Goal: Use online tool/utility: Use online tool/utility

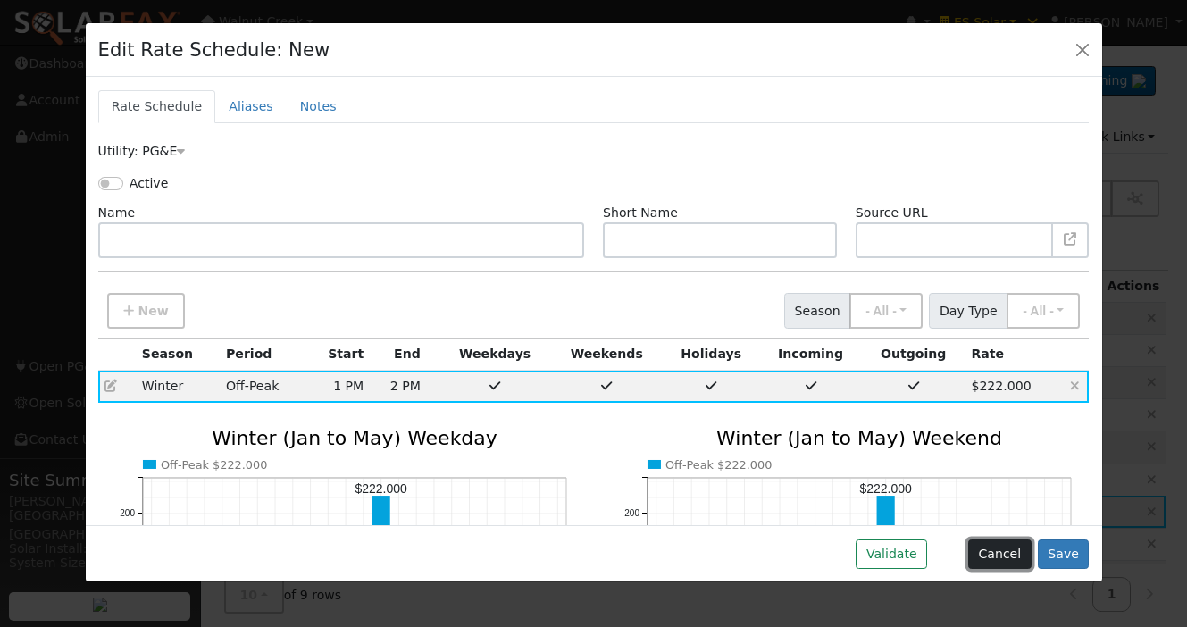
click at [1002, 559] on button "Cancel" at bounding box center [999, 555] width 63 height 30
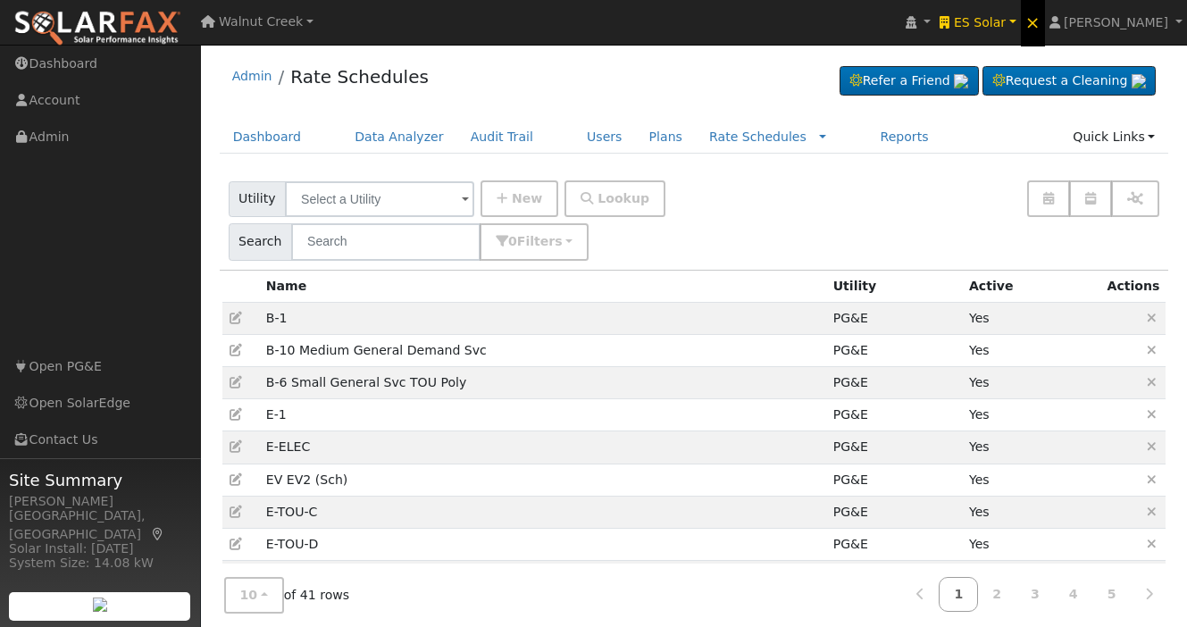
click at [1041, 22] on span "×" at bounding box center [1033, 22] width 15 height 21
click at [402, 134] on link "Data Analyzer" at bounding box center [399, 137] width 116 height 33
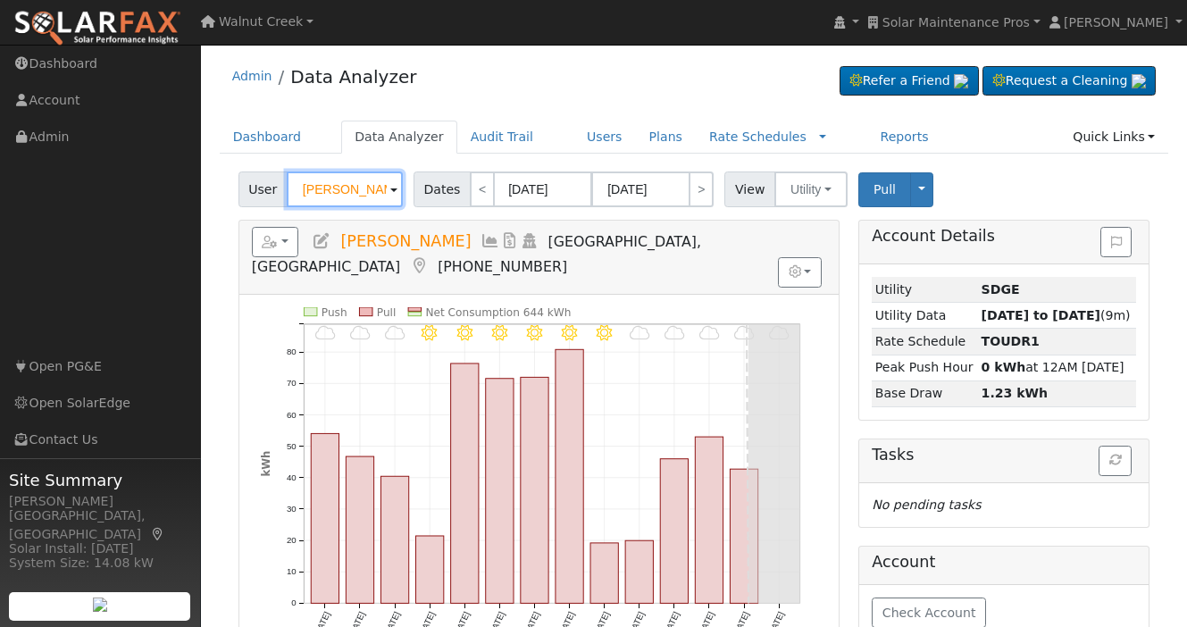
click at [373, 205] on input "Janet Olvera" at bounding box center [345, 190] width 116 height 36
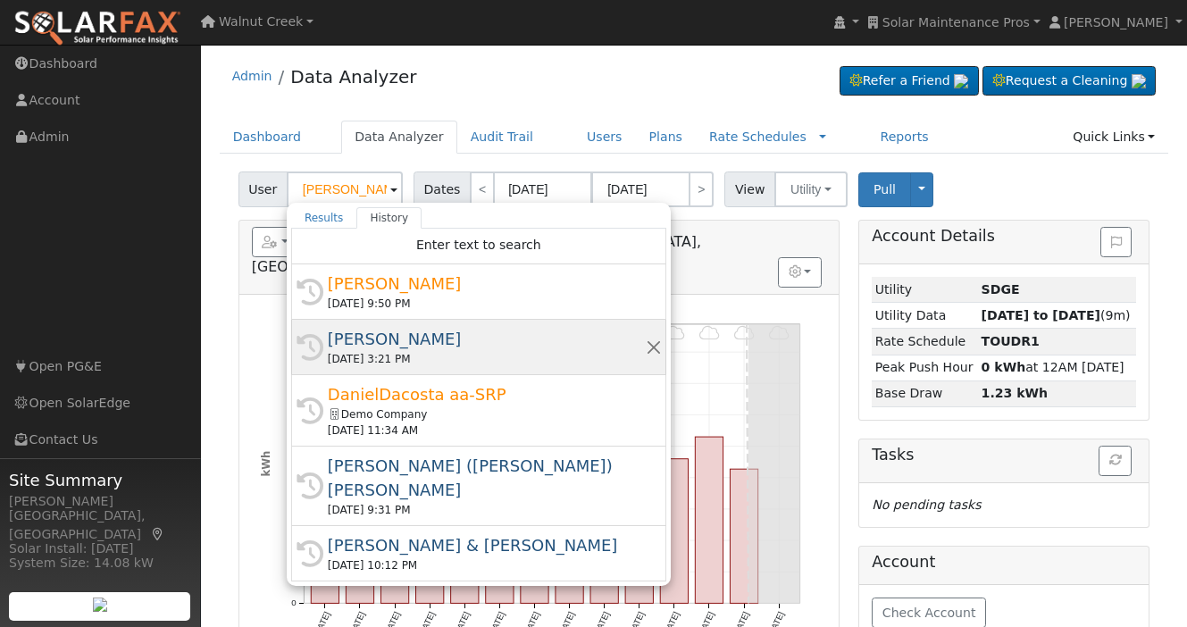
click at [409, 359] on div "08/11/2025 3:21 PM" at bounding box center [487, 359] width 318 height 16
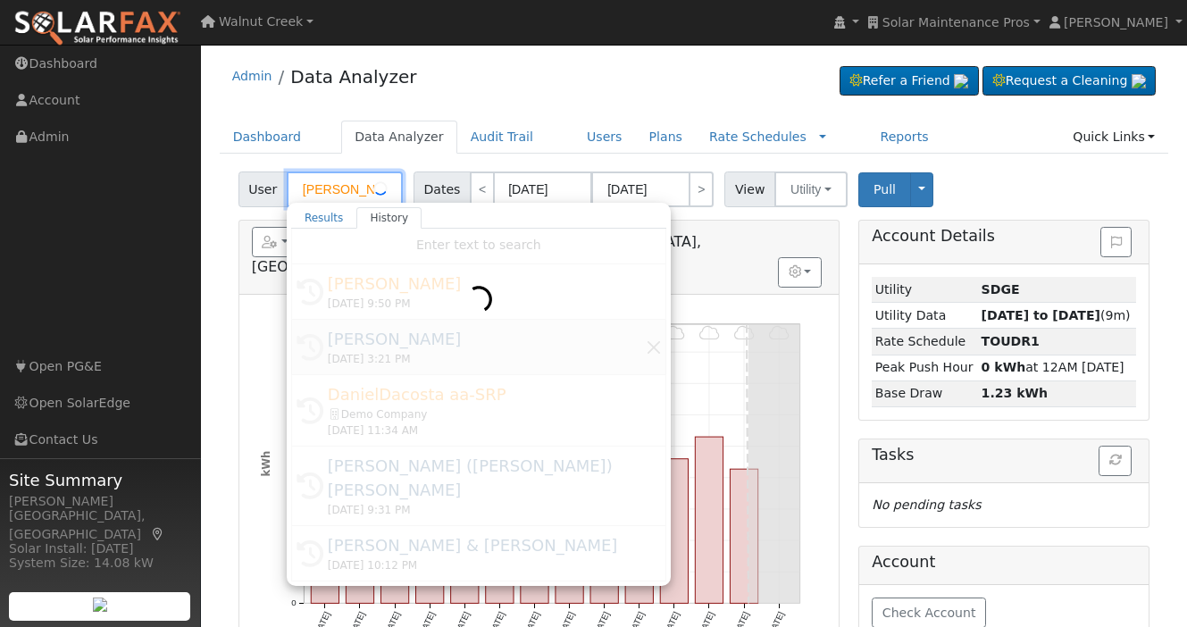
type input "[PERSON_NAME]"
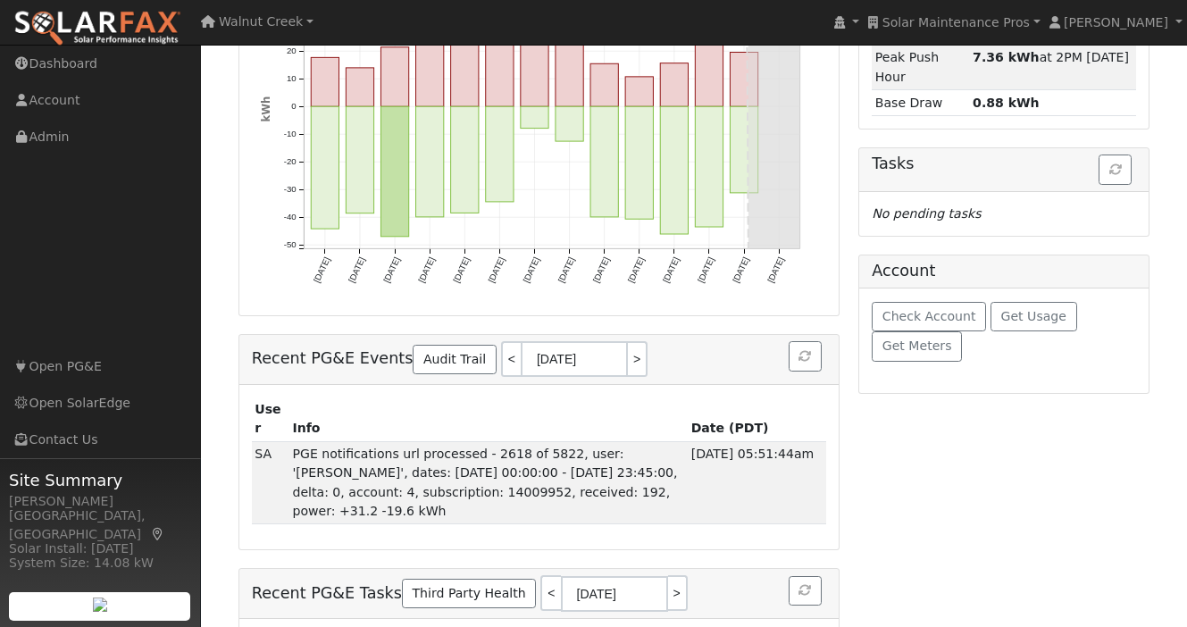
scroll to position [397, 0]
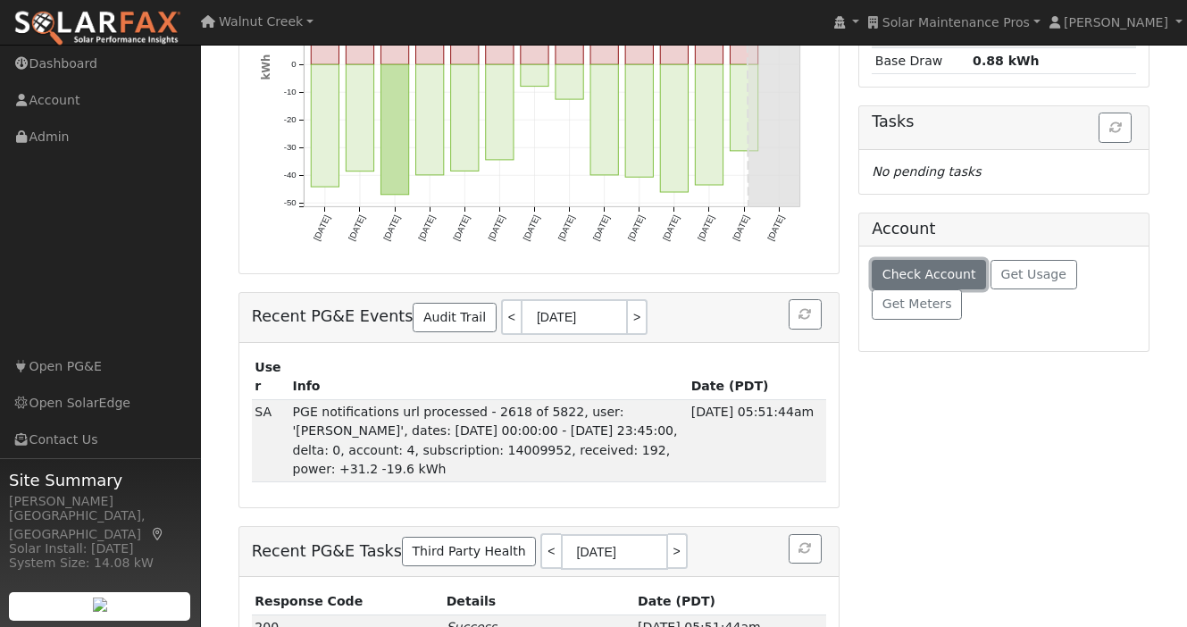
click at [935, 271] on span "Check Account" at bounding box center [930, 274] width 94 height 14
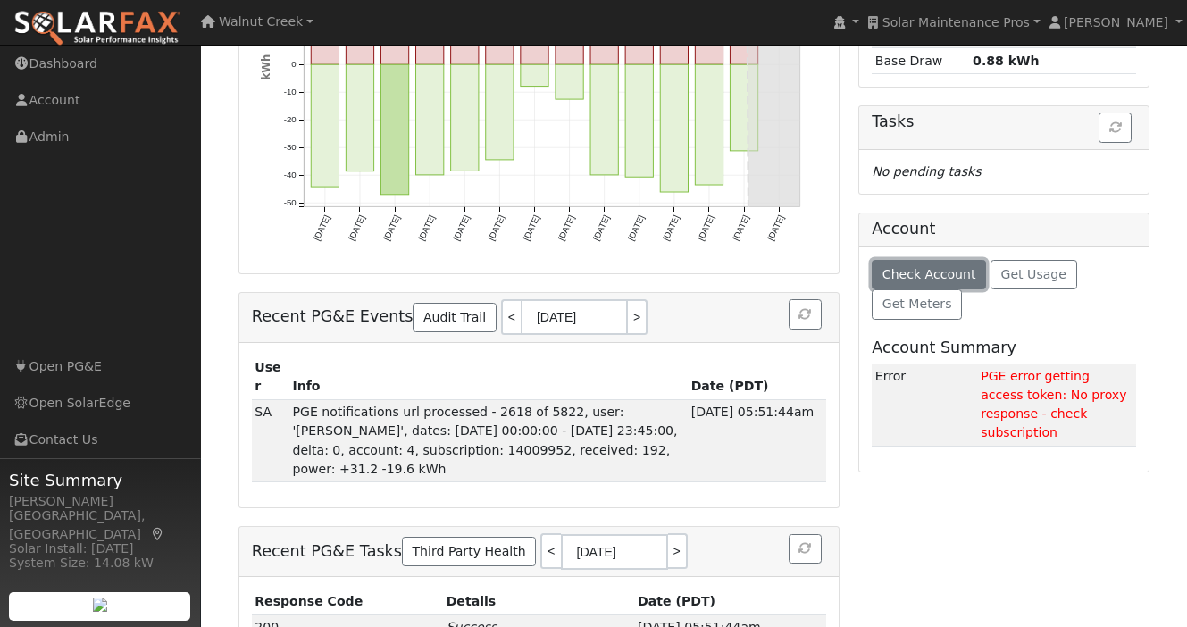
click at [918, 275] on span "Check Account" at bounding box center [930, 274] width 94 height 14
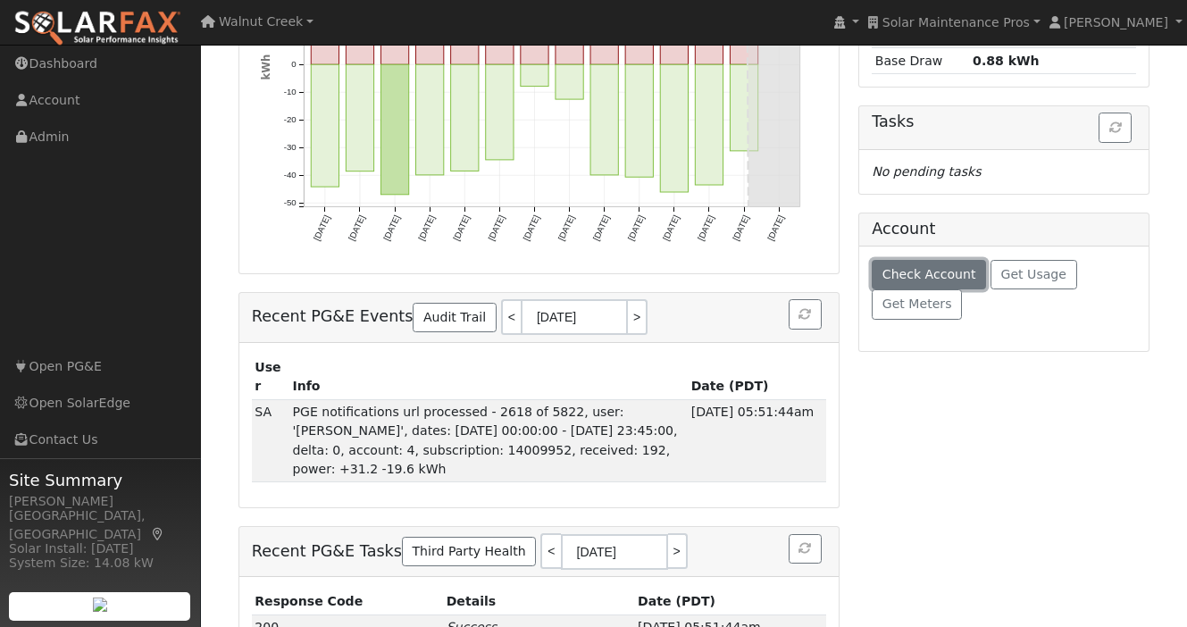
click at [918, 275] on span "Check Account" at bounding box center [930, 274] width 94 height 14
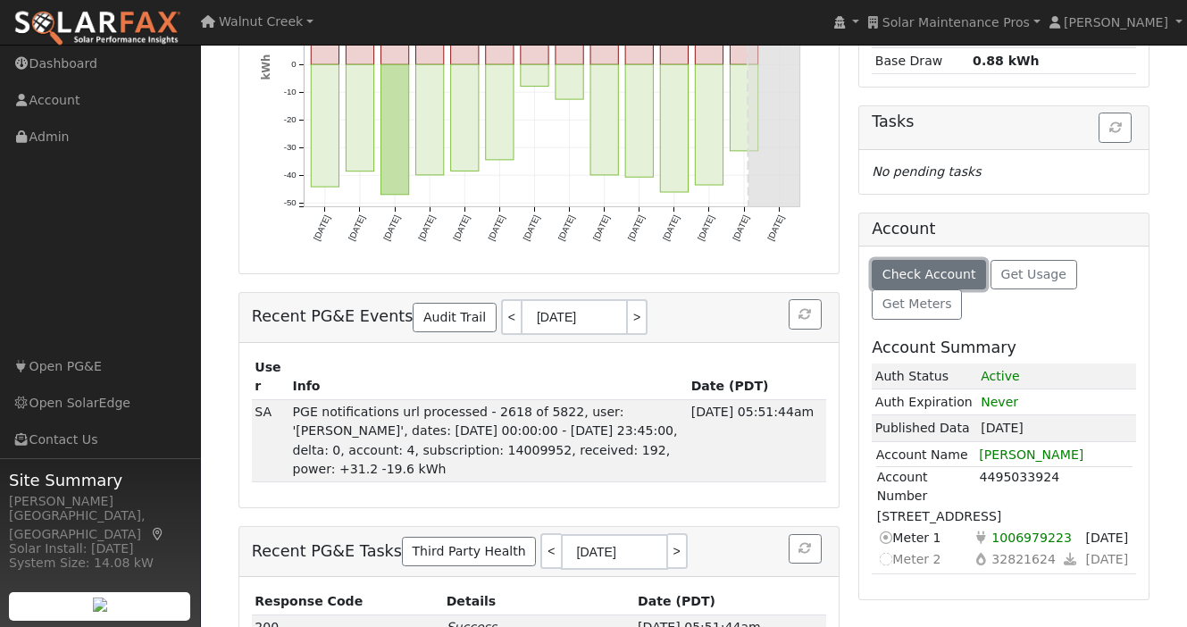
click at [935, 277] on span "Check Account" at bounding box center [930, 274] width 94 height 14
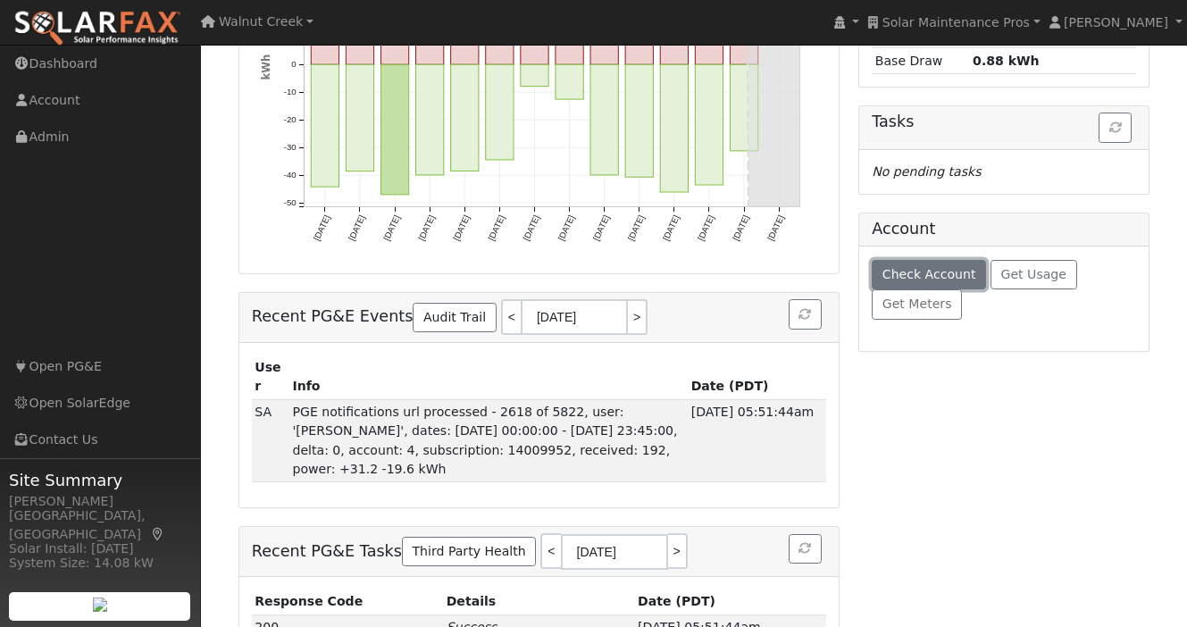
click at [935, 277] on span "Check Account" at bounding box center [930, 274] width 94 height 14
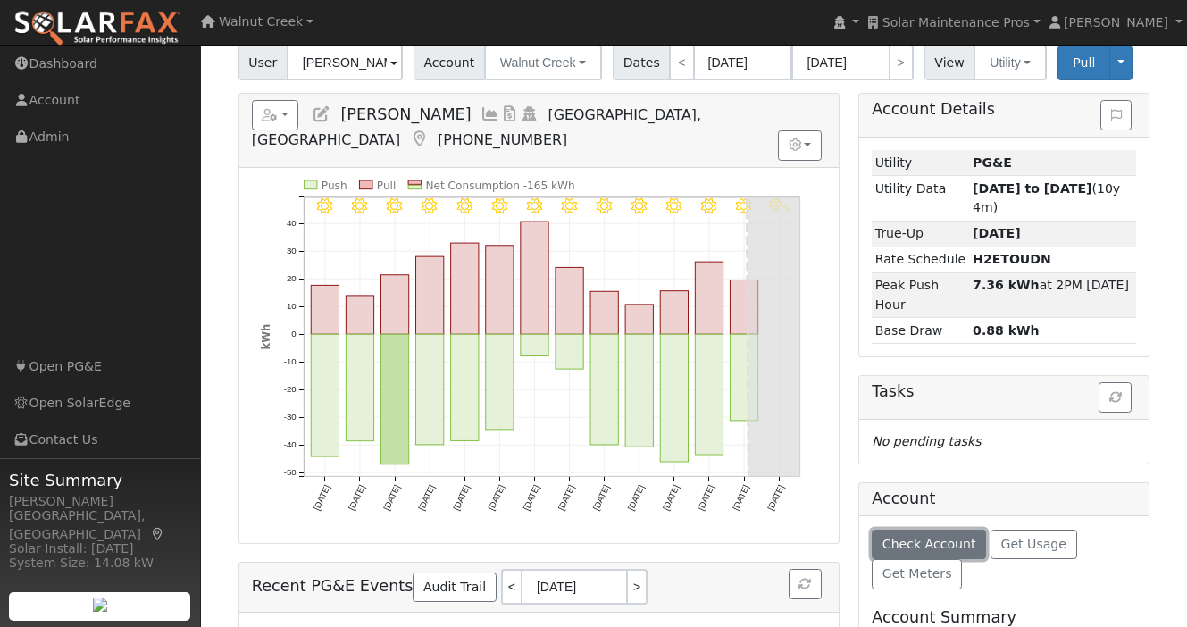
scroll to position [0, 0]
